Goal: Find specific page/section: Find specific page/section

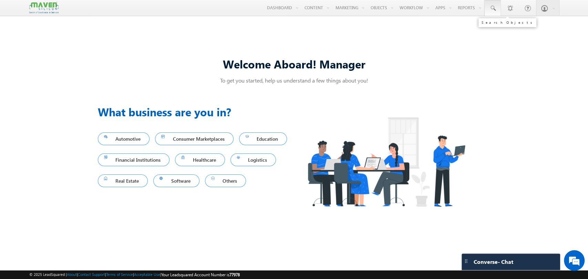
click at [493, 8] on span at bounding box center [492, 8] width 7 height 7
click at [502, 25] on input "text" at bounding box center [534, 27] width 93 height 8
paste input "9811191742"
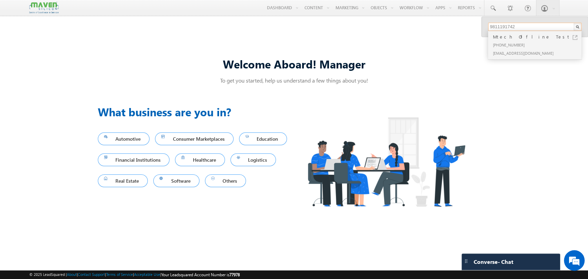
type input "9811191742"
click at [512, 41] on div "[PHONE_NUMBER]" at bounding box center [538, 45] width 92 height 8
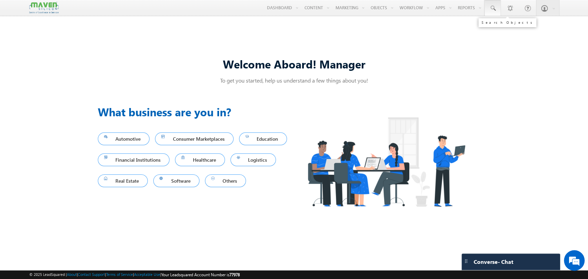
click at [488, 10] on link at bounding box center [492, 8] width 17 height 16
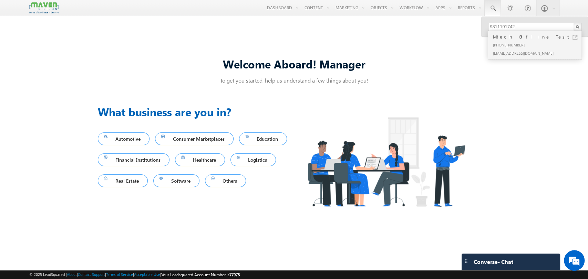
click at [518, 43] on div "[PHONE_NUMBER]" at bounding box center [538, 45] width 92 height 8
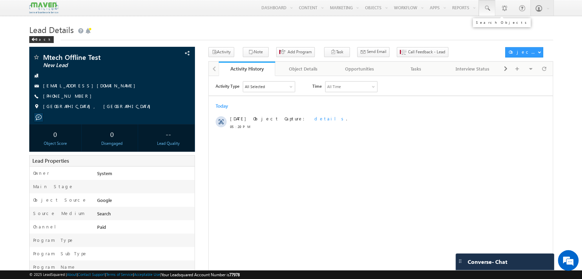
click at [482, 11] on link at bounding box center [487, 8] width 17 height 16
click at [491, 28] on input "text" at bounding box center [528, 27] width 93 height 8
paste input "9811191741"
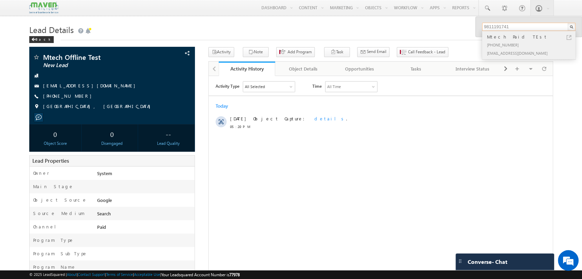
type input "9811191741"
click at [514, 40] on div "Mtech Paid TEst" at bounding box center [532, 37] width 92 height 8
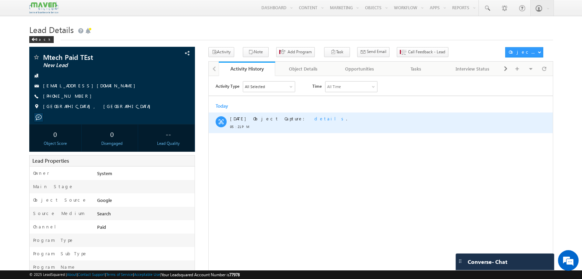
click at [314, 118] on span "details" at bounding box center [330, 118] width 32 height 6
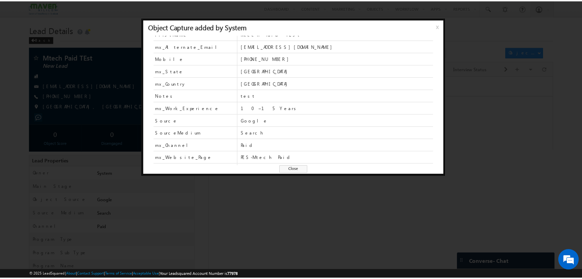
scroll to position [29, 0]
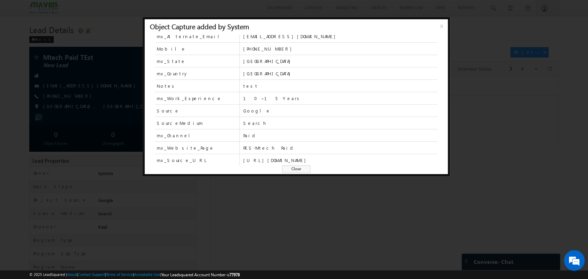
click at [109, 192] on div at bounding box center [294, 139] width 588 height 279
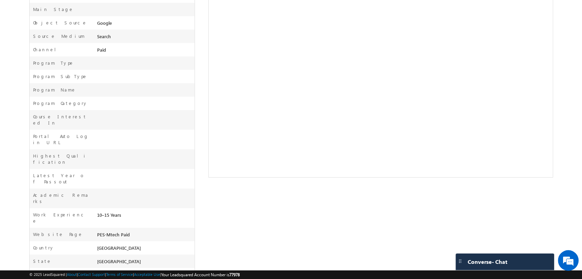
scroll to position [0, 0]
